Goal: Use online tool/utility: Utilize a website feature to perform a specific function

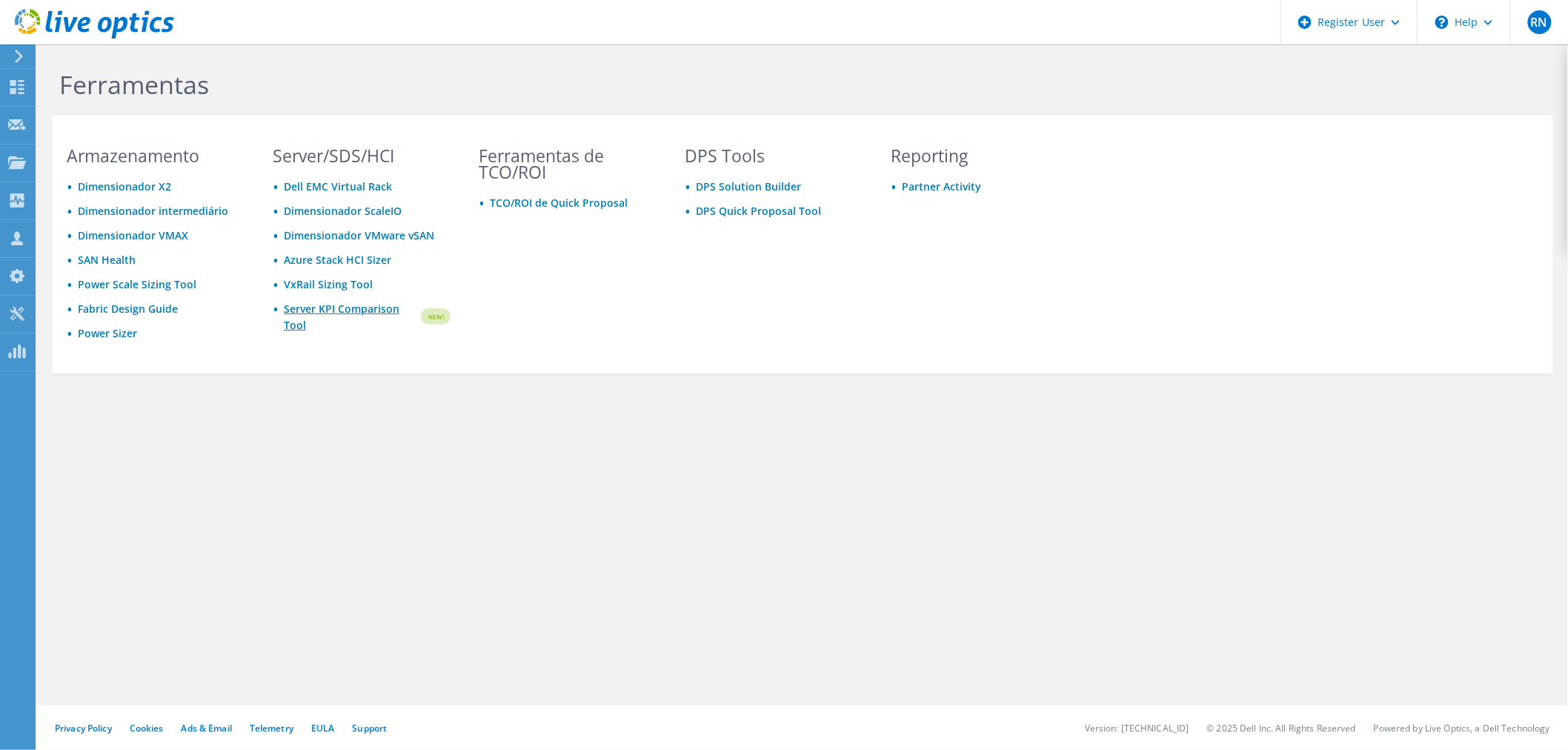
click at [364, 304] on link "Server KPI Comparison Tool" at bounding box center [351, 317] width 135 height 33
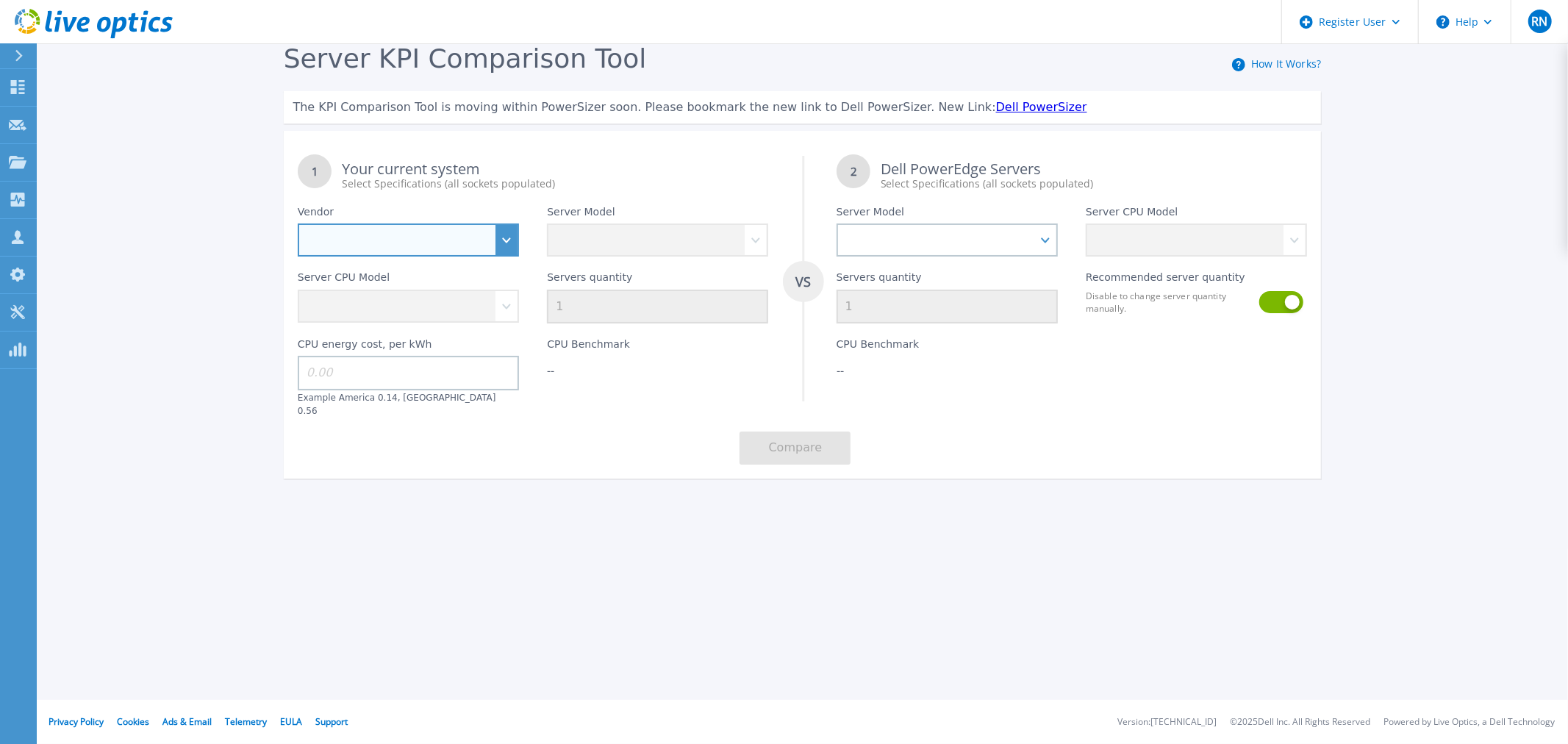
click at [467, 238] on select "Dell HPE Lenovo Supermicro" at bounding box center [408, 240] width 221 height 33
select select "Dell"
click at [298, 224] on select "Dell HPE Lenovo Supermicro" at bounding box center [408, 240] width 221 height 33
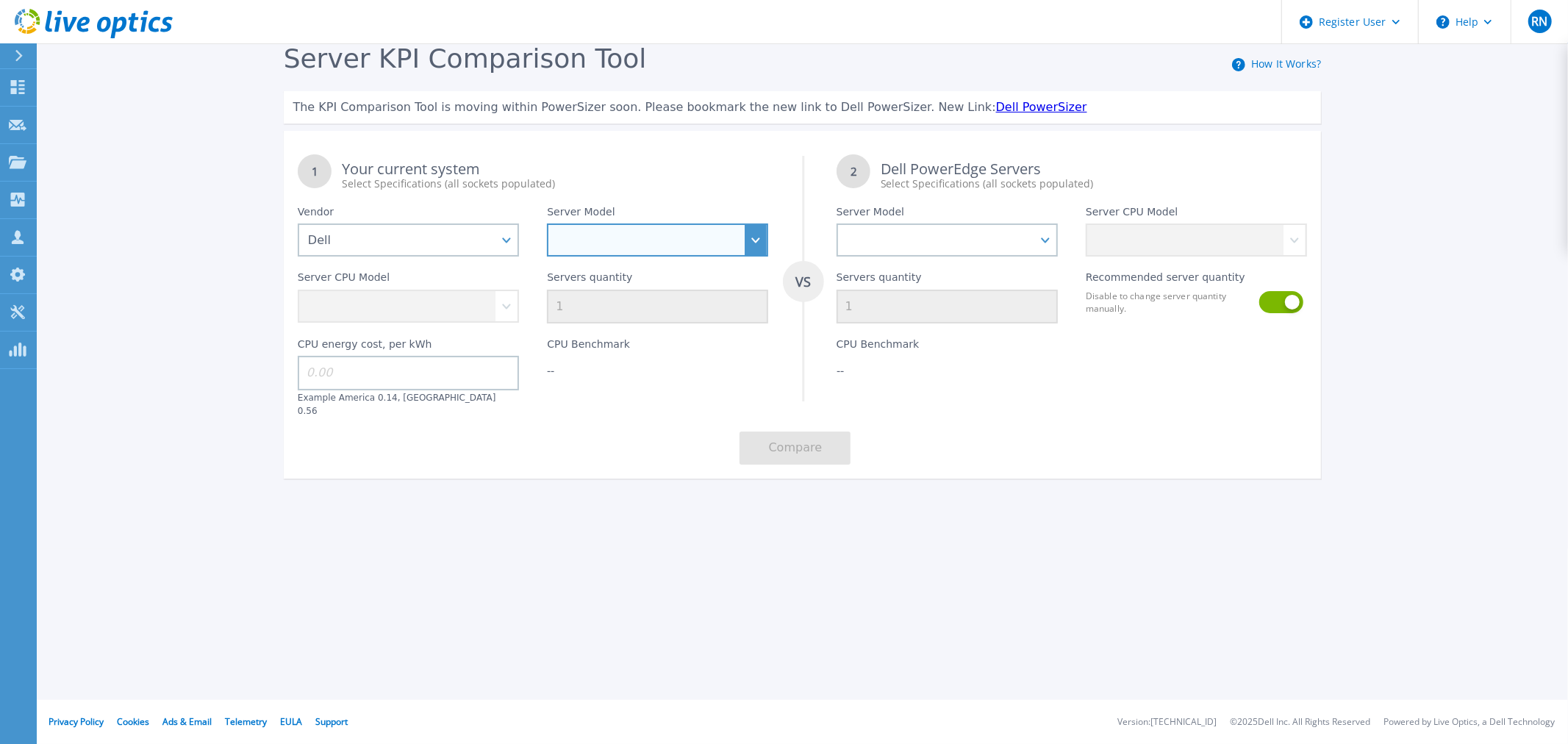
click at [634, 248] on select "PowerEdge C6520 PowerEdge C6525 PowerEdge HS5610 PowerEdge HS5620 PowerEdge R24…" at bounding box center [658, 240] width 221 height 33
select select "PowerEdge R670"
click at [547, 224] on select "PowerEdge C6520 PowerEdge C6525 PowerEdge HS5610 PowerEdge HS5620 PowerEdge R24…" at bounding box center [658, 240] width 221 height 33
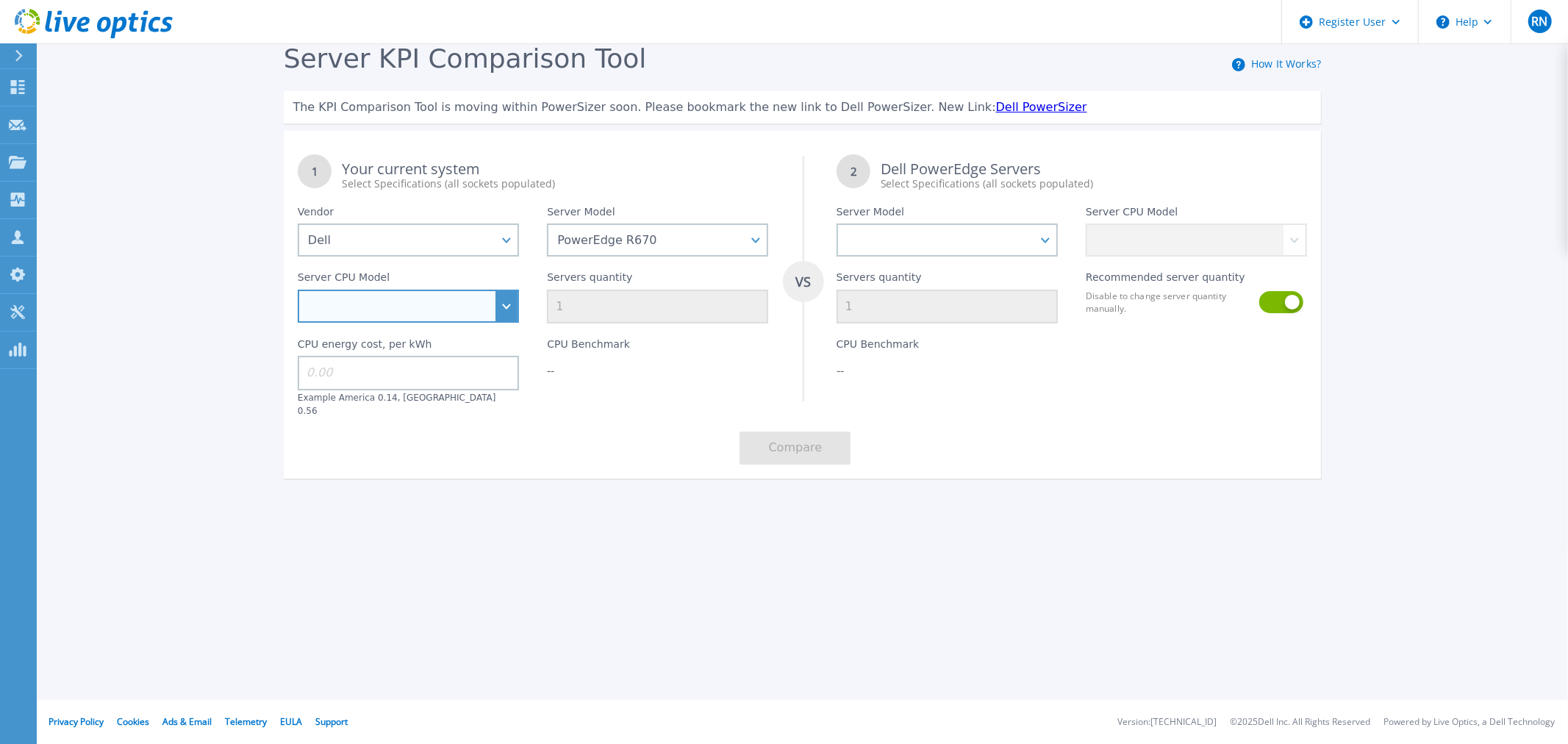
click at [490, 309] on select "Intel Xeon 6780E 2.2GHz Intel Xeon 6730P 2.5GHz Intel Xeon 6740P 2.1GHz Intel X…" at bounding box center [408, 306] width 221 height 33
select select "312802"
click at [298, 290] on select "Intel Xeon 6780E 2.2GHz Intel Xeon 6730P 2.5GHz Intel Xeon 6740P 2.1GHz Intel X…" at bounding box center [408, 306] width 221 height 33
click at [651, 309] on input "1" at bounding box center [658, 306] width 221 height 34
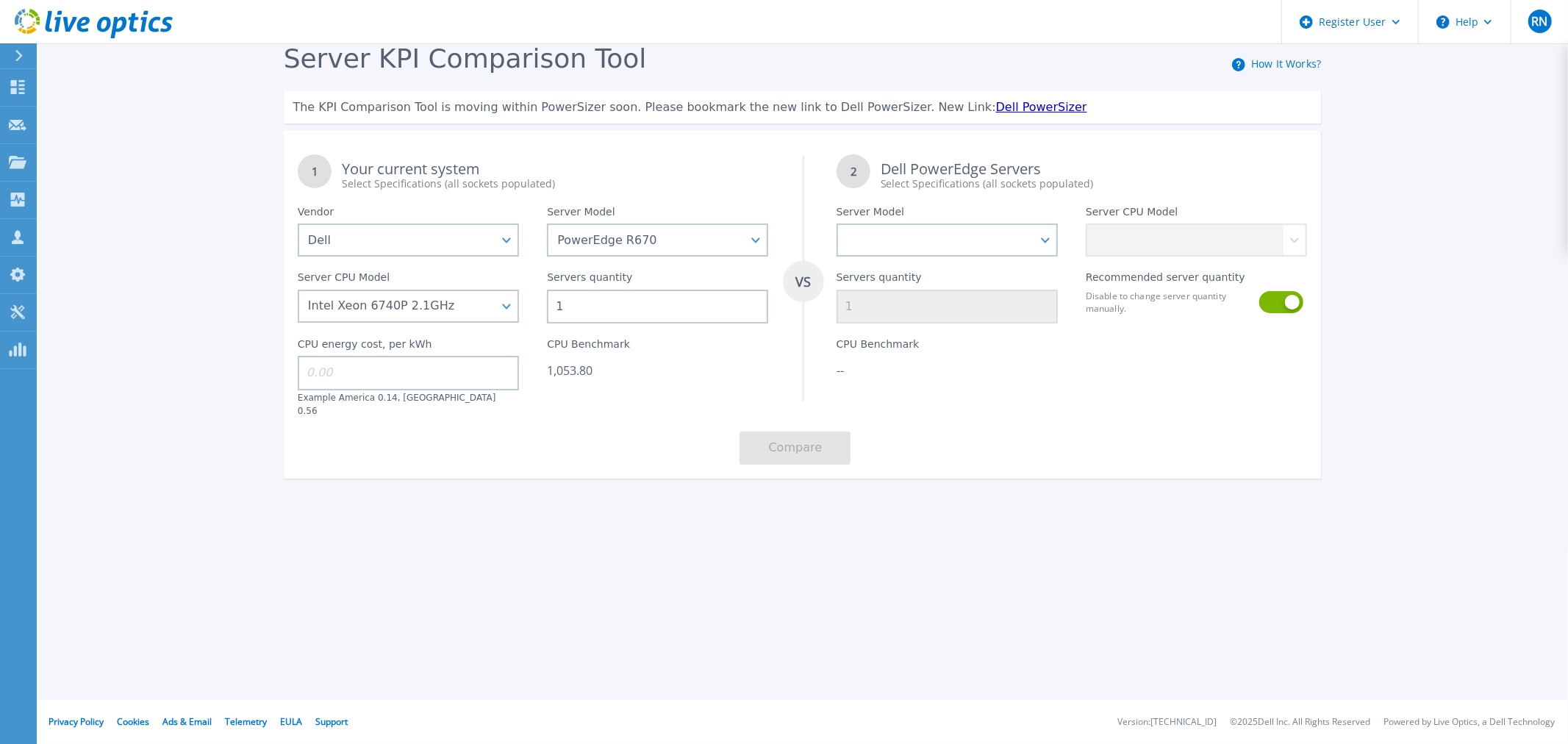
click at [651, 309] on input "1" at bounding box center [658, 306] width 221 height 34
type input "14"
click at [681, 361] on div "CPU Benchmark 14,753.20" at bounding box center [658, 370] width 250 height 93
click at [647, 307] on input "14" at bounding box center [658, 306] width 221 height 34
click at [703, 380] on div "CPU Benchmark 14,753.20" at bounding box center [658, 370] width 250 height 93
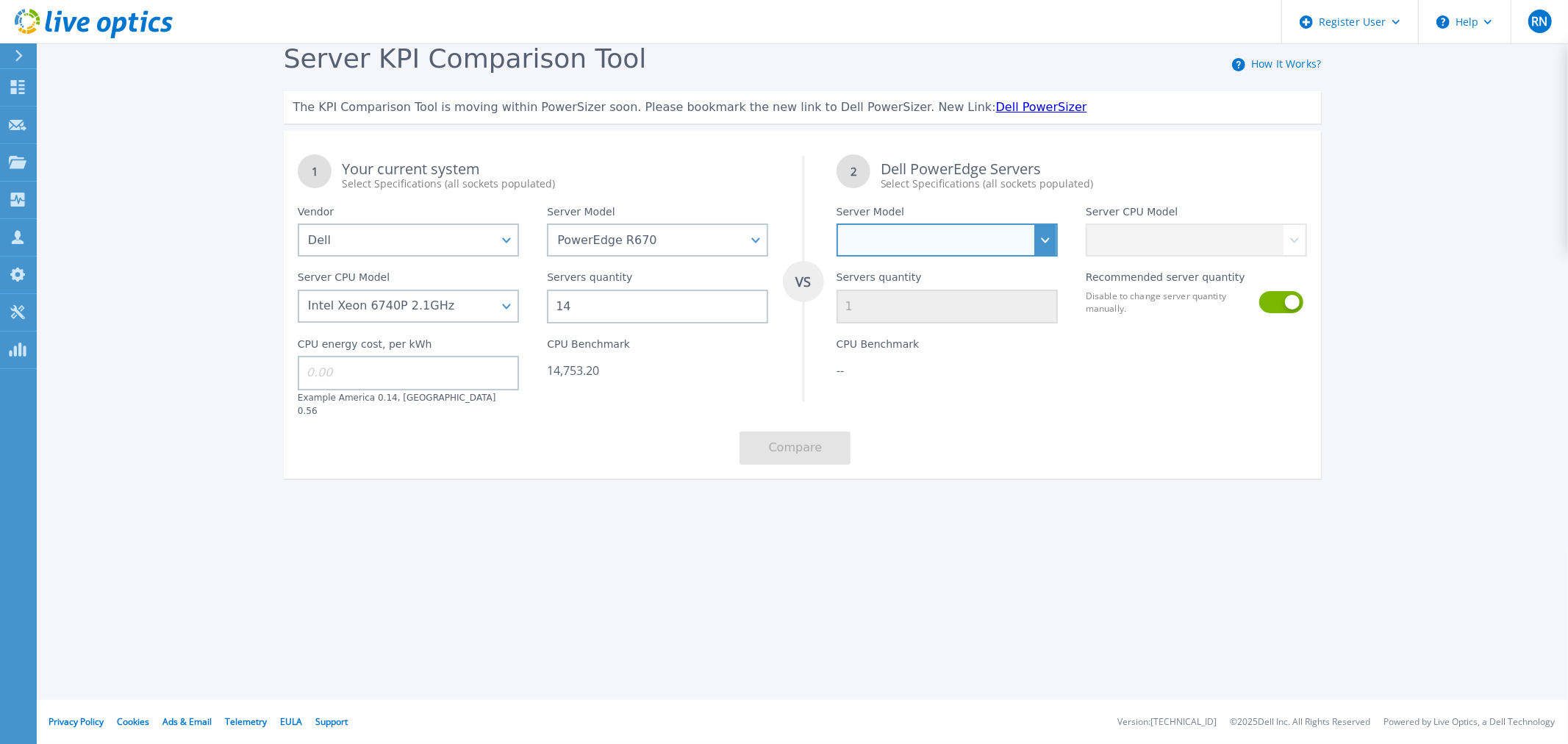
click at [907, 232] on select "PowerEdge C6520 PowerEdge C6525 PowerEdge HS5610 PowerEdge HS5620 PowerEdge R24…" at bounding box center [947, 240] width 221 height 33
click at [980, 243] on select "PowerEdge C6520 PowerEdge C6525 PowerEdge HS5610 PowerEdge HS5620 PowerEdge R24…" at bounding box center [947, 240] width 221 height 33
select select "PowerEdge R6725"
click at [836, 224] on select "PowerEdge C6520 PowerEdge C6525 PowerEdge HS5610 PowerEdge HS5620 PowerEdge R24…" at bounding box center [947, 240] width 221 height 33
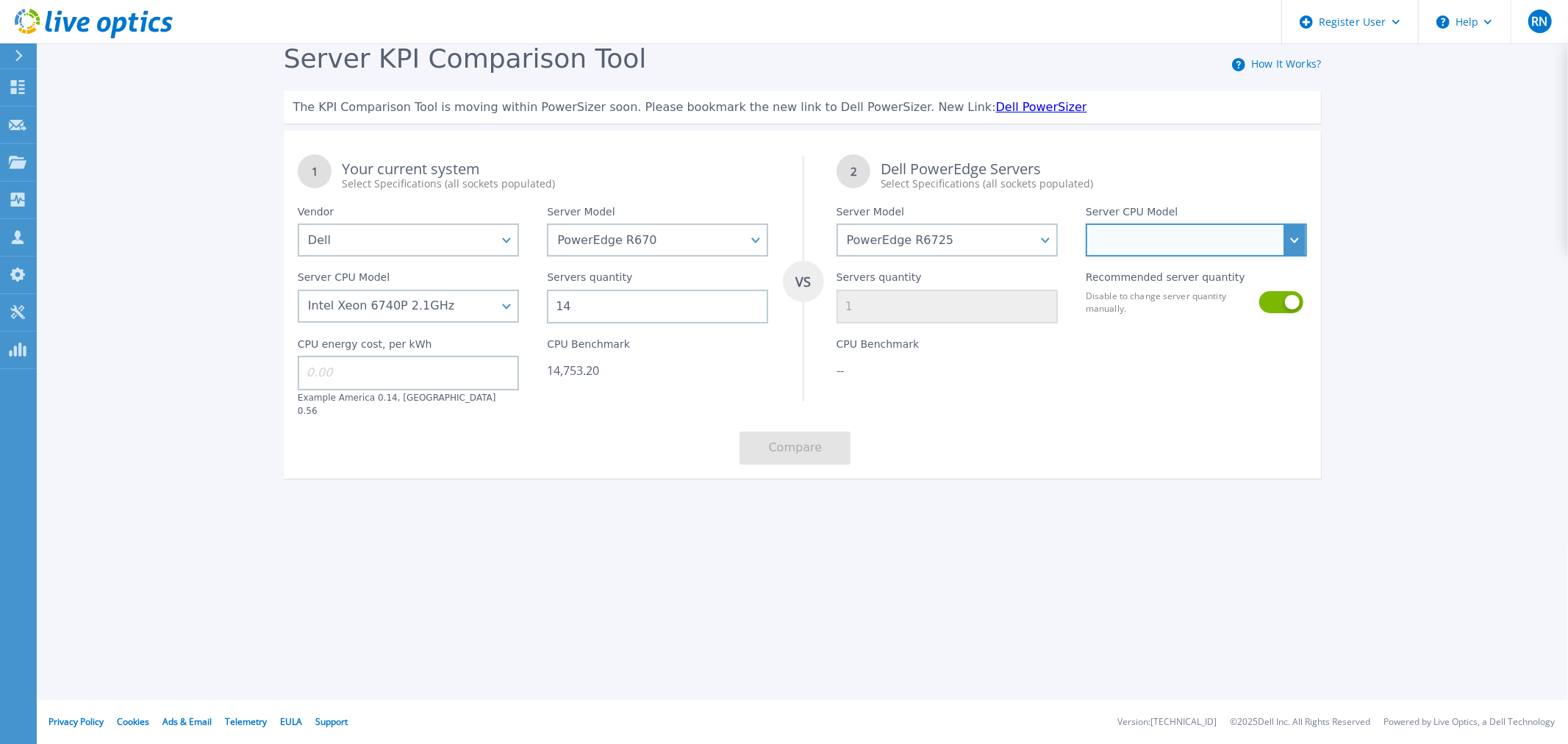
click at [1182, 237] on select "AMD EPYC 9135 3.65GHz AMD EPYC 9355 3.55GHz AMD EPYC 9575F 3.3GHz AMD EPYC 9655…" at bounding box center [1197, 240] width 221 height 33
click at [1170, 424] on div "1 Your current system Select Specifications (all sockets populated) VS 2 Dell P…" at bounding box center [802, 309] width 1038 height 338
click at [1154, 239] on select "AMD EPYC 9135 3.65GHz AMD EPYC 9355 3.55GHz AMD EPYC 9575F 3.3GHz AMD EPYC 9655…" at bounding box center [1197, 240] width 221 height 33
click at [1060, 413] on div "1 Your current system Select Specifications (all sockets populated) VS 2 Dell P…" at bounding box center [802, 309] width 1038 height 338
click at [1225, 239] on select "AMD EPYC 9135 3.65GHz AMD EPYC 9355 3.55GHz AMD EPYC 9575F 3.3GHz AMD EPYC 9655…" at bounding box center [1197, 240] width 221 height 33
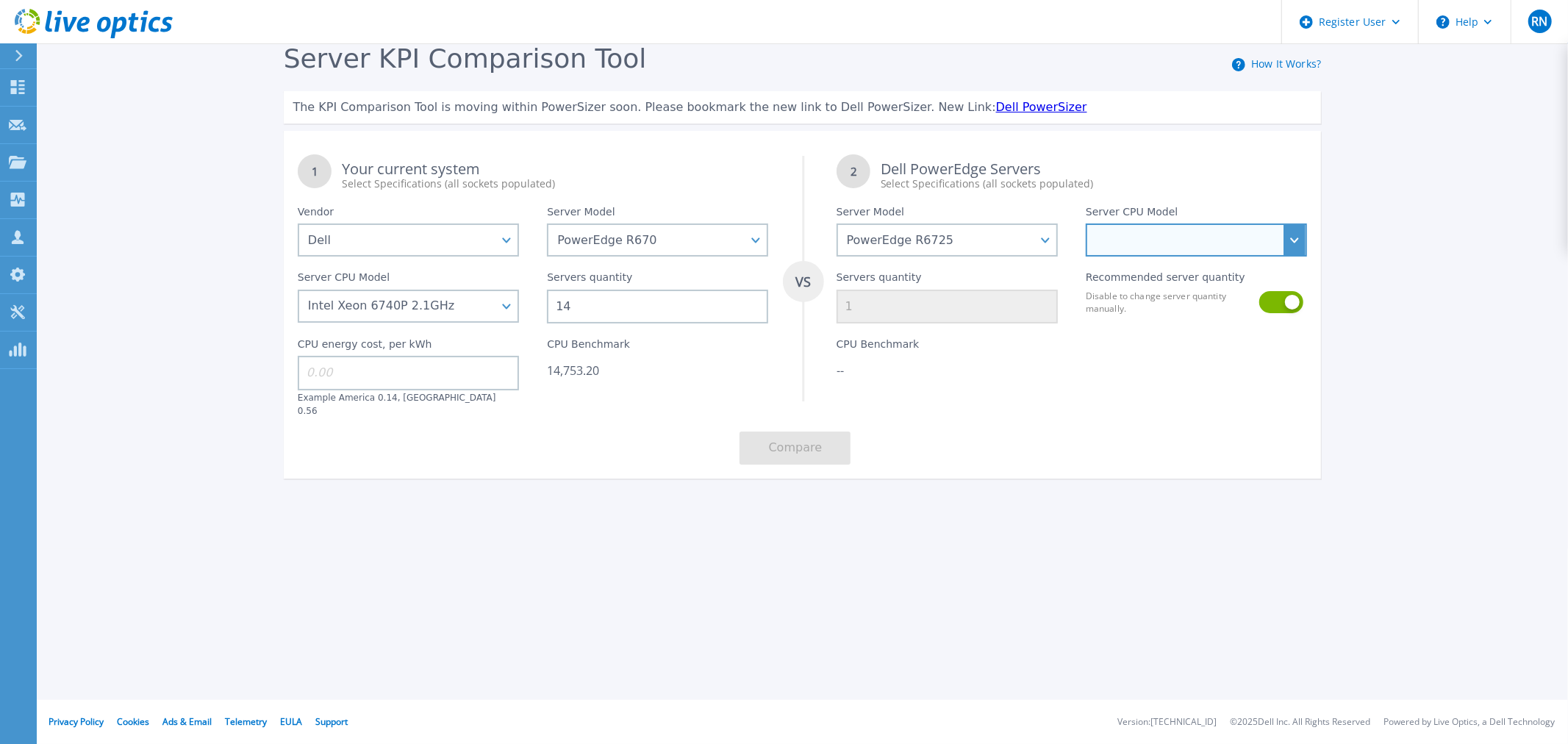
click at [1225, 239] on select "AMD EPYC 9135 3.65GHz AMD EPYC 9355 3.55GHz AMD EPYC 9575F 3.3GHz AMD EPYC 9655…" at bounding box center [1197, 240] width 221 height 33
click at [1379, 244] on div "Server KPI Comparison Tool How It Works? The KPI Comparison Tool is moving with…" at bounding box center [784, 275] width 1568 height 549
click at [974, 557] on div "Register User Help RN Usuário Dell Rodrigo Nascimento Rodrigo.Nascimento@dell.c…" at bounding box center [784, 372] width 1568 height 744
click at [1245, 236] on select "AMD EPYC 9135 3.65GHz AMD EPYC 9355 3.55GHz AMD EPYC 9575F 3.3GHz AMD EPYC 9655…" at bounding box center [1197, 240] width 221 height 33
select select "314007"
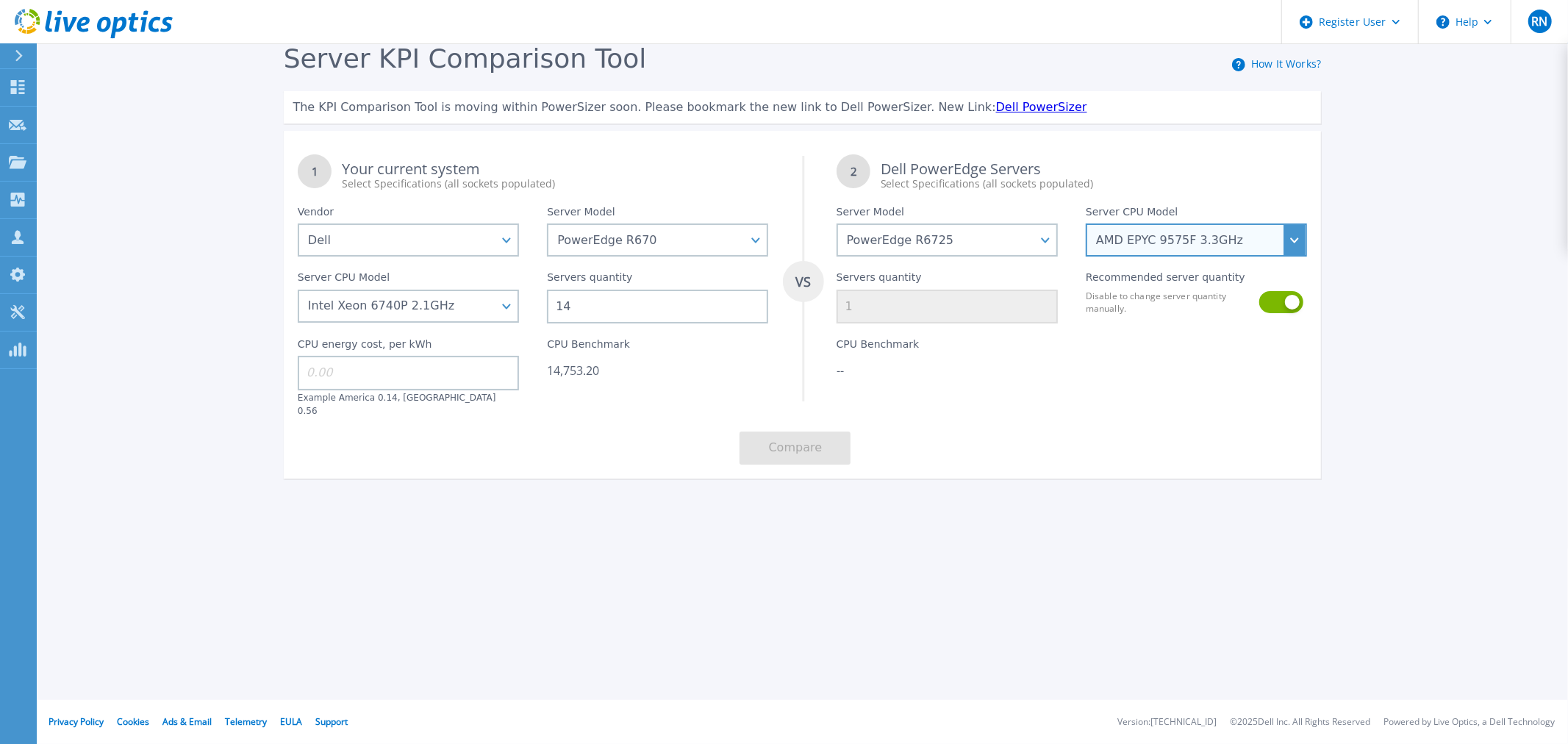
click at [1086, 224] on select "AMD EPYC 9135 3.65GHz AMD EPYC 9355 3.55GHz AMD EPYC 9575F 3.3GHz AMD EPYC 9655…" at bounding box center [1197, 240] width 221 height 33
type input "9"
click at [1091, 370] on div at bounding box center [1197, 370] width 250 height 93
click at [996, 108] on link "Dell PowerSizer" at bounding box center [1041, 106] width 91 height 14
